Goal: Information Seeking & Learning: Learn about a topic

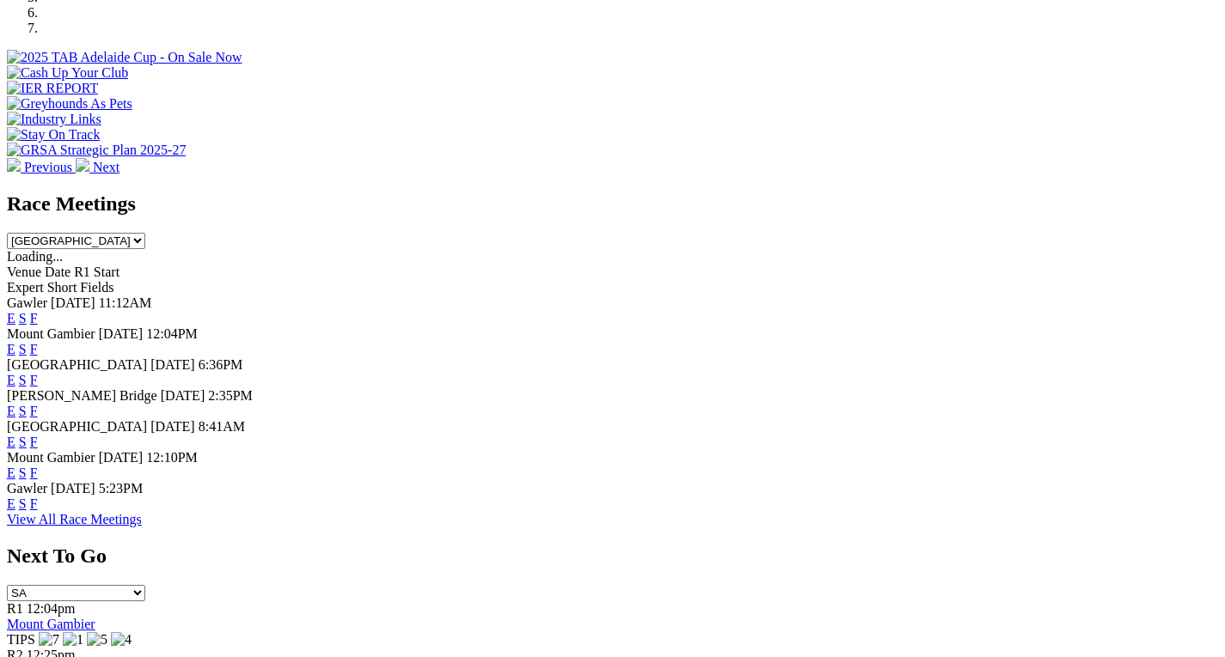
scroll to position [634, 0]
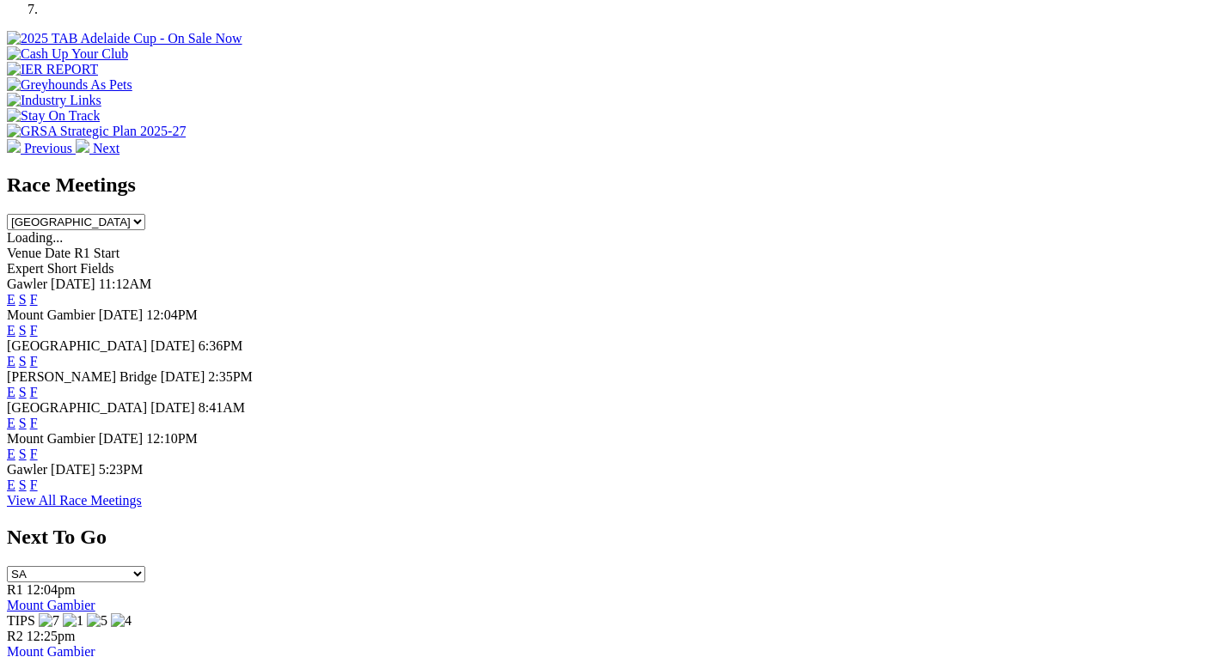
click at [38, 483] on link "F" at bounding box center [34, 485] width 8 height 15
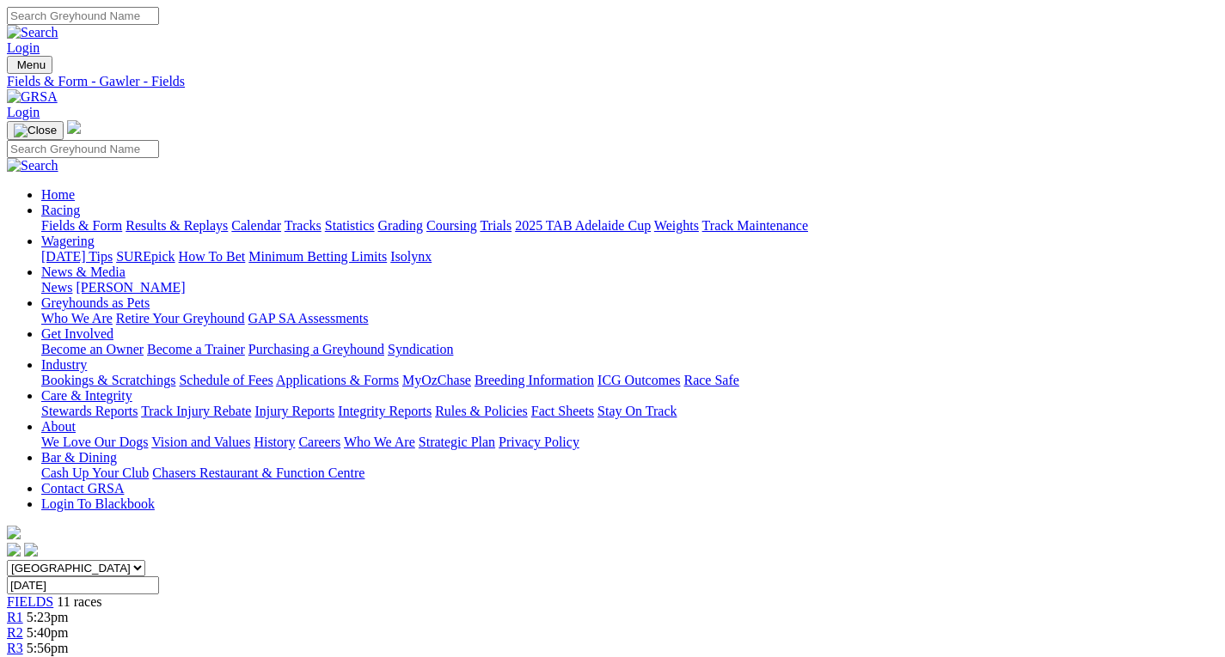
click at [125, 265] on link "News & Media" at bounding box center [83, 272] width 84 height 15
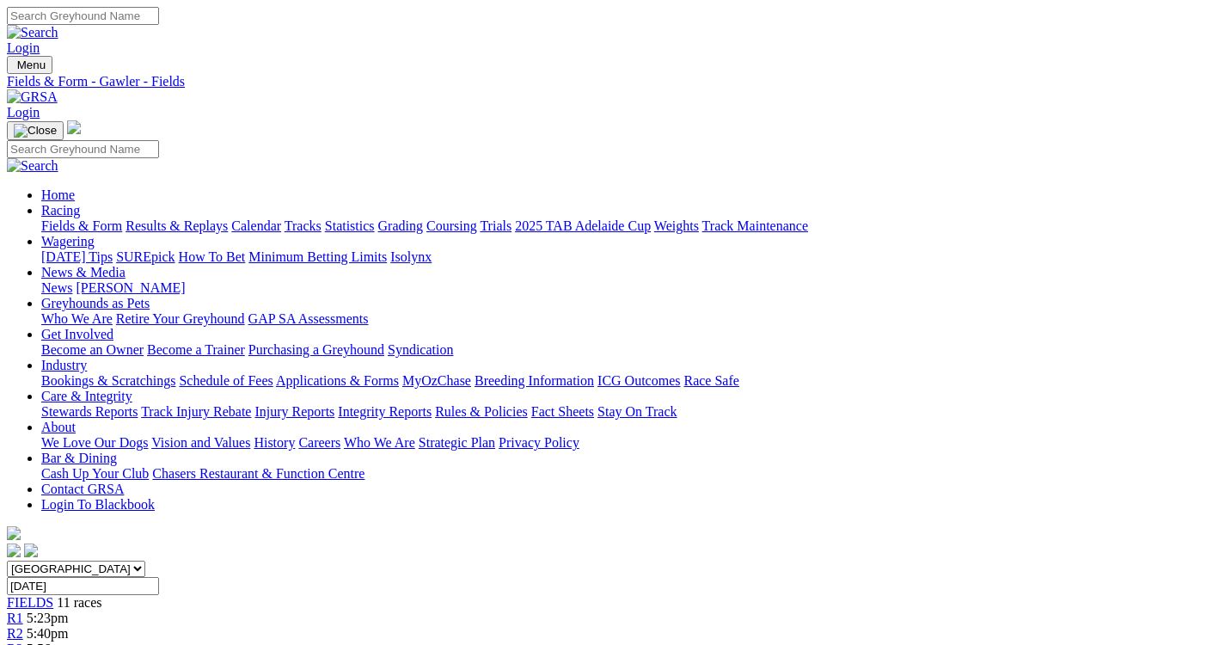
click at [125, 265] on link "News & Media" at bounding box center [83, 272] width 84 height 15
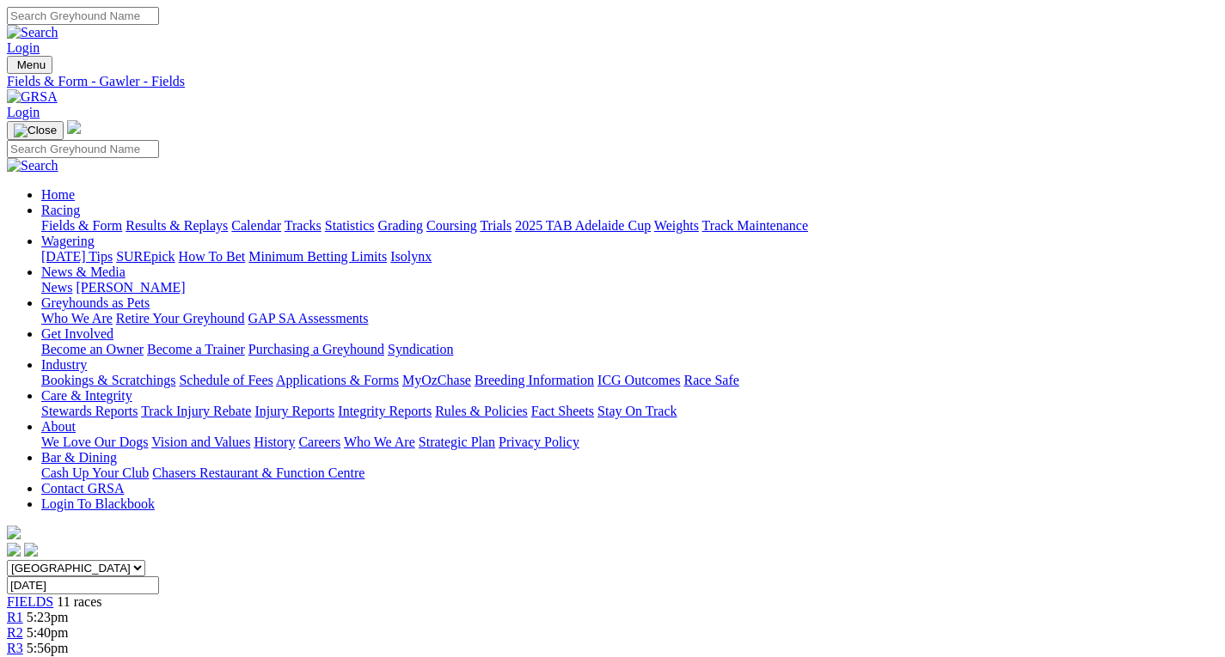
click at [72, 280] on link "News" at bounding box center [56, 287] width 31 height 15
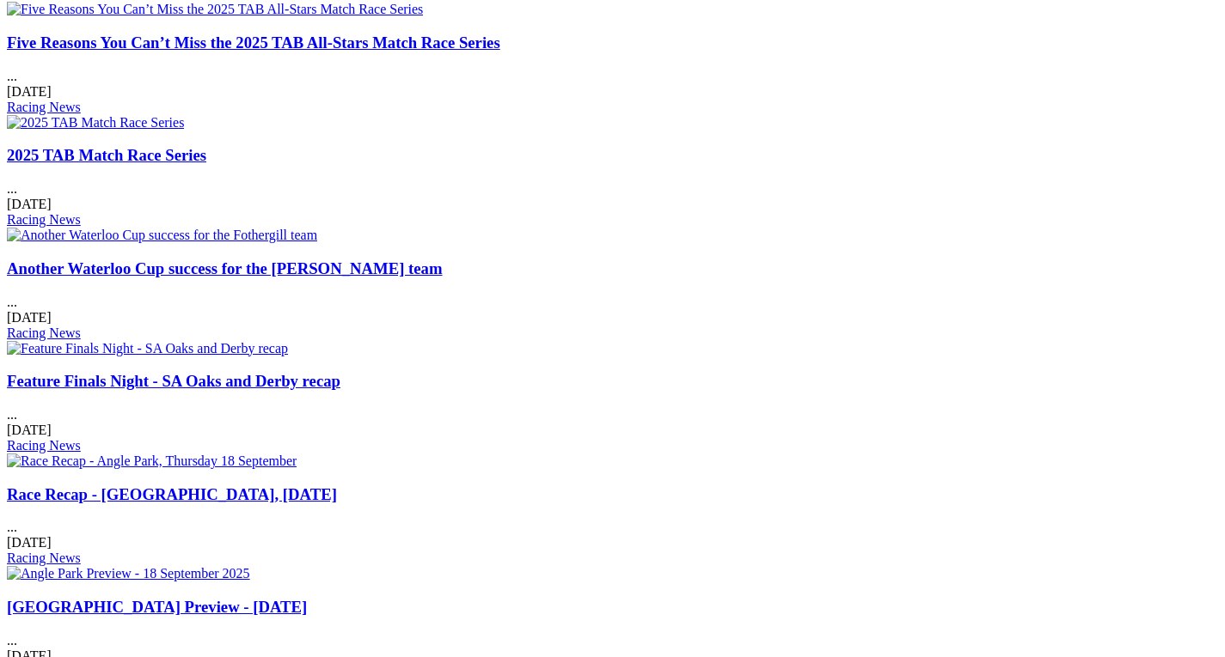
scroll to position [825, 0]
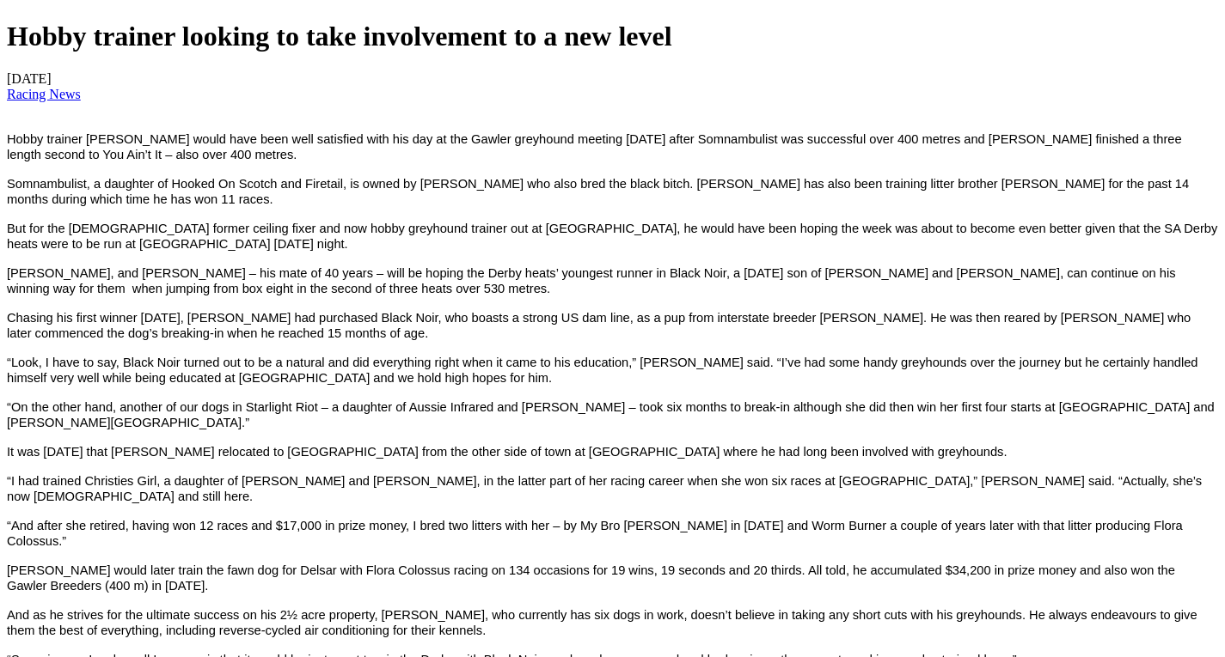
scroll to position [619, 0]
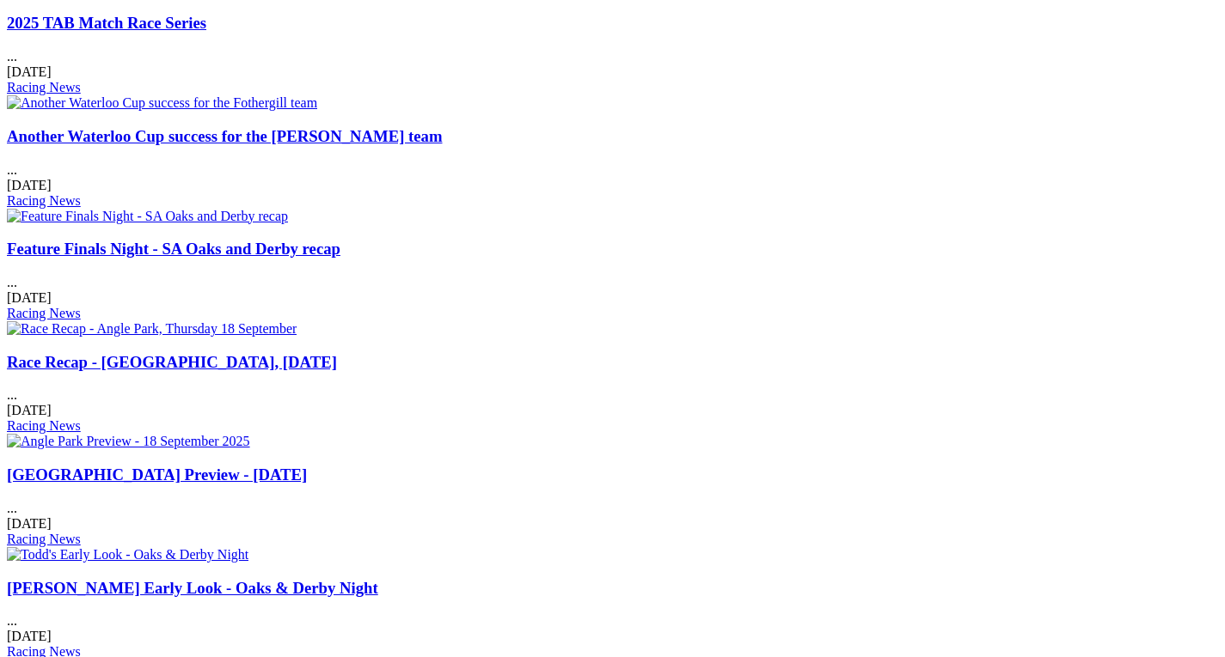
scroll to position [963, 0]
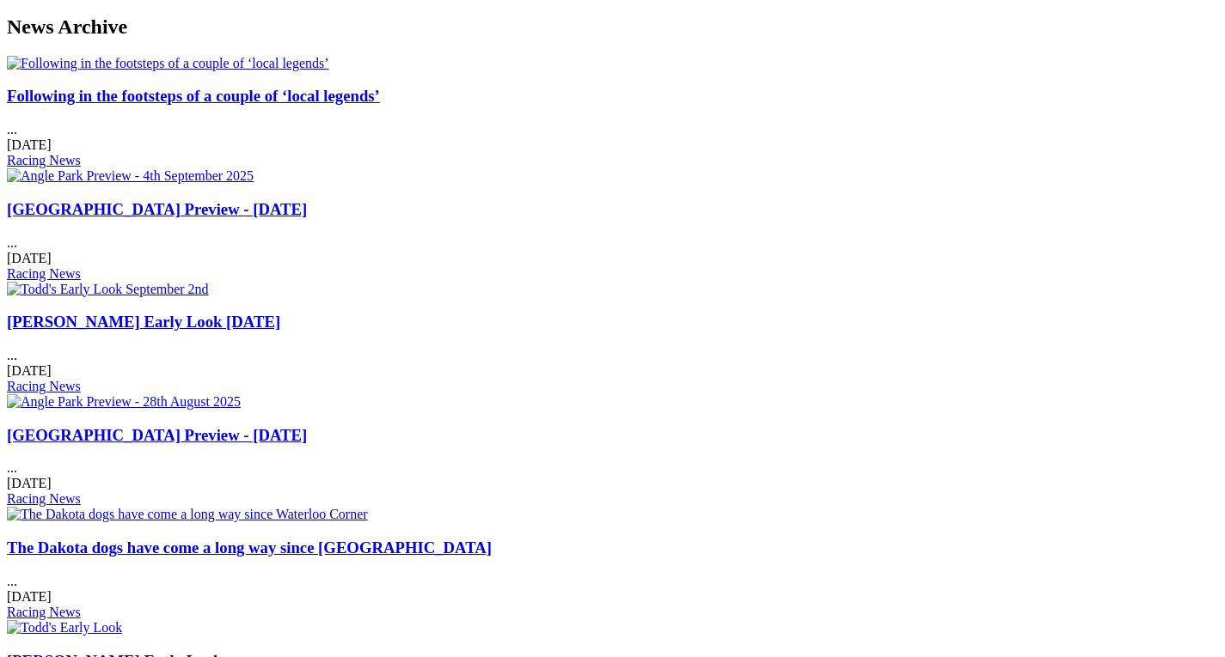
scroll to position [653, 0]
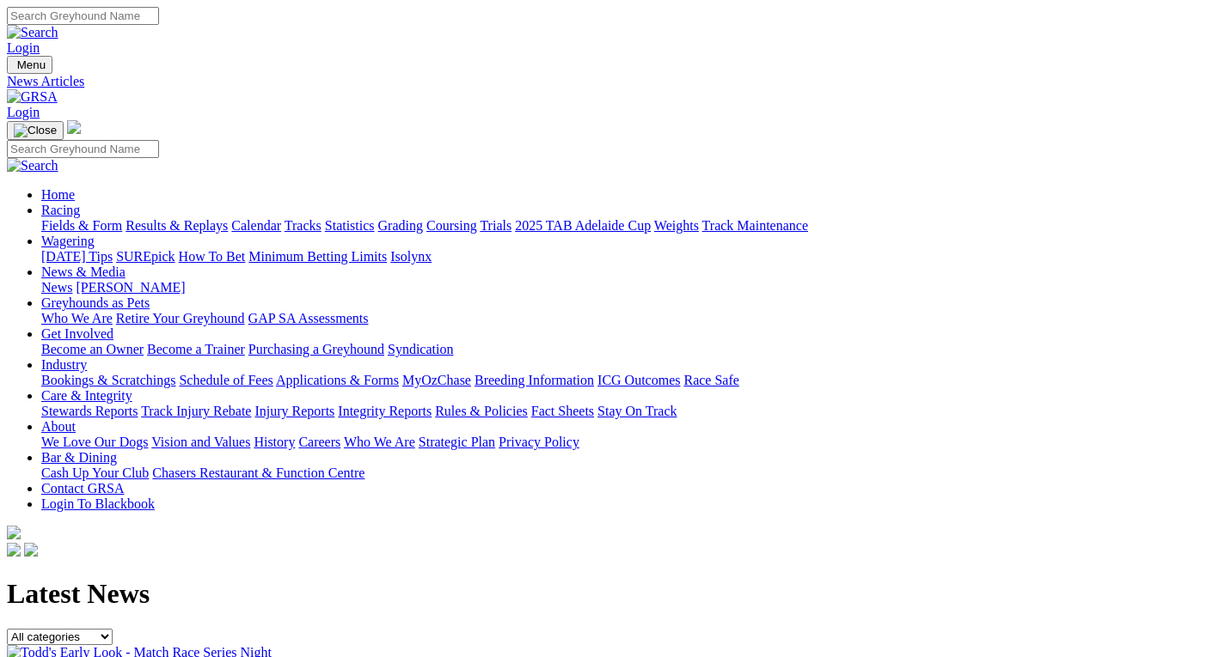
click at [185, 280] on link "[PERSON_NAME]" at bounding box center [130, 287] width 109 height 15
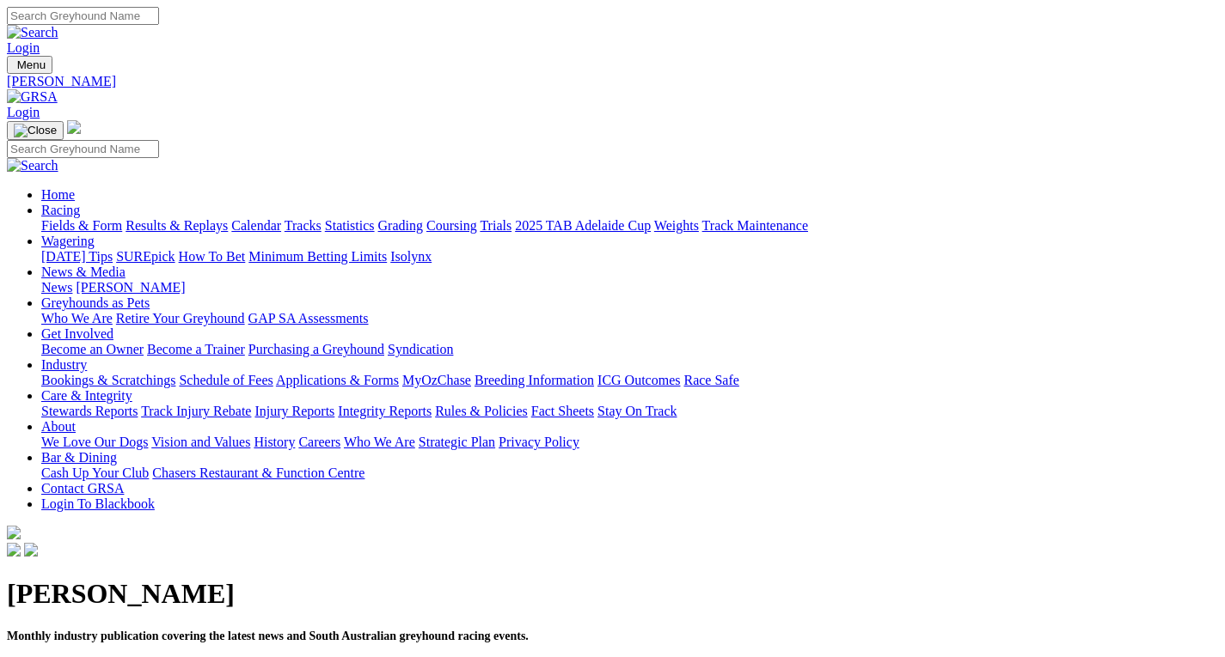
click at [165, 657] on link "August 2025" at bounding box center [142, 670] width 45 height 15
